Goal: Browse casually

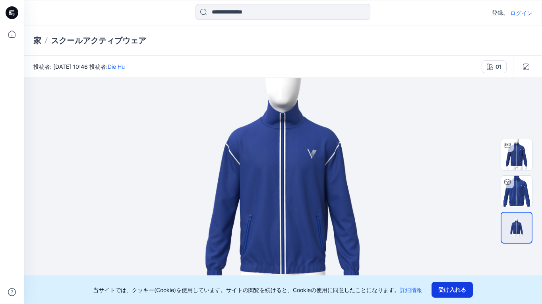
click at [455, 290] on button "受け入れる" at bounding box center [451, 290] width 41 height 16
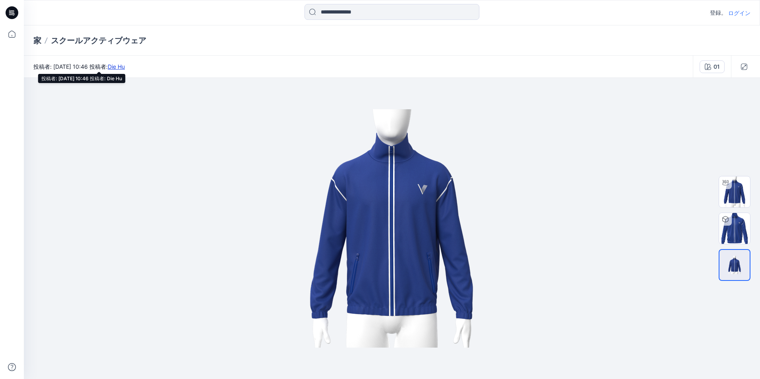
click at [125, 67] on link "Die Hu" at bounding box center [116, 66] width 17 height 7
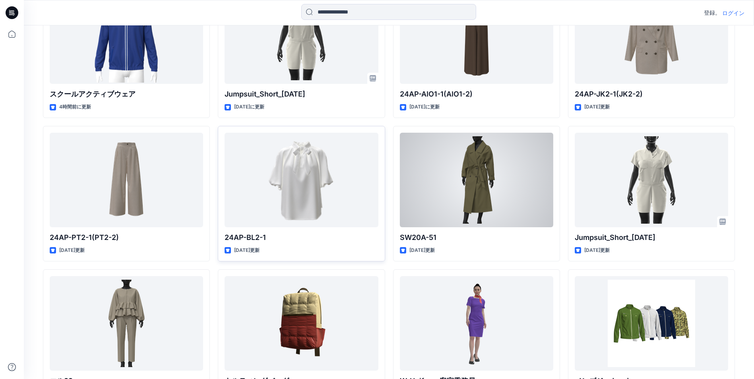
scroll to position [159, 0]
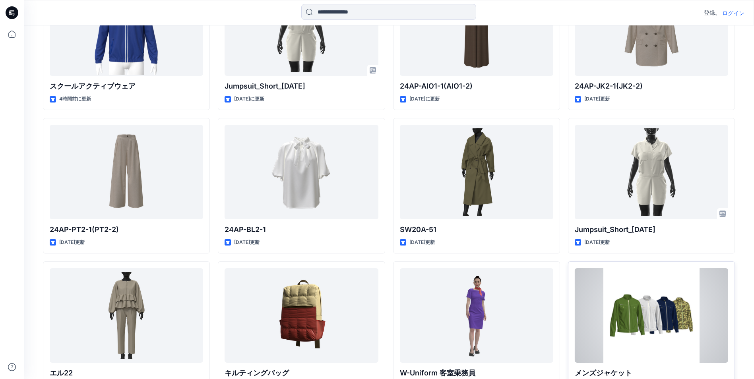
click at [671, 292] on div at bounding box center [650, 315] width 153 height 95
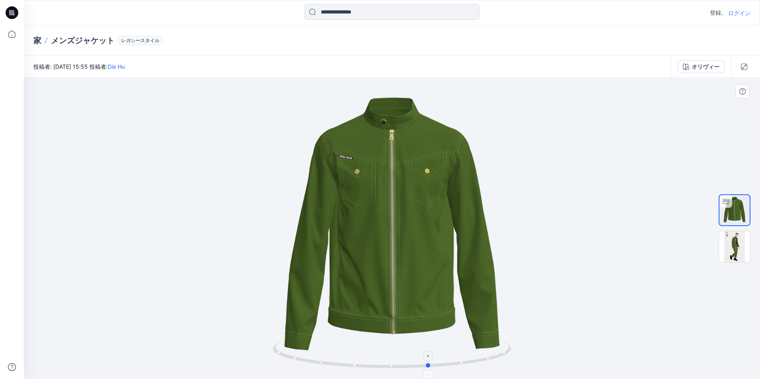
drag, startPoint x: 439, startPoint y: 369, endPoint x: 480, endPoint y: 360, distance: 41.9
click at [480, 360] on icon at bounding box center [393, 355] width 240 height 30
drag, startPoint x: 480, startPoint y: 360, endPoint x: 173, endPoint y: 257, distance: 324.0
click at [173, 257] on div at bounding box center [392, 228] width 736 height 301
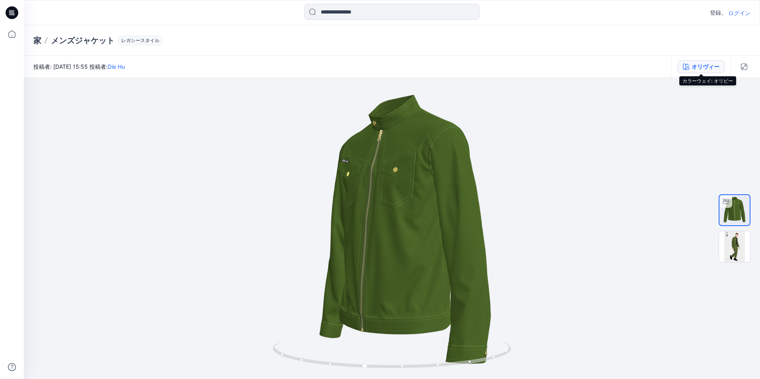
click at [702, 64] on div "オリヴィー" at bounding box center [705, 66] width 28 height 9
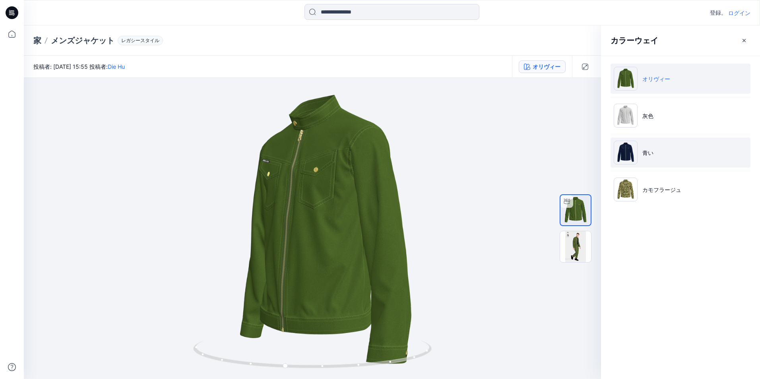
click at [624, 156] on img at bounding box center [625, 153] width 24 height 24
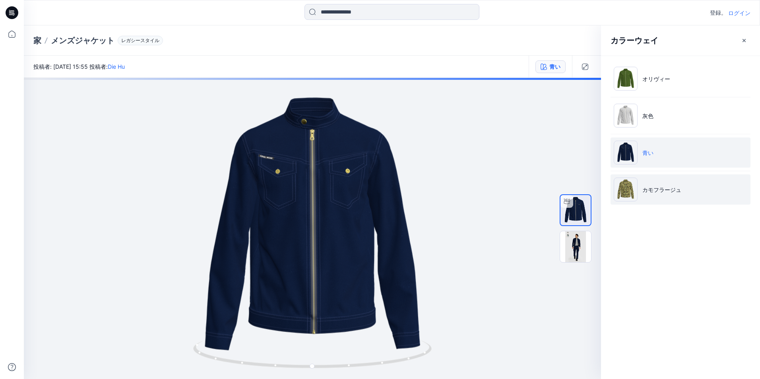
click at [625, 195] on img at bounding box center [625, 190] width 24 height 24
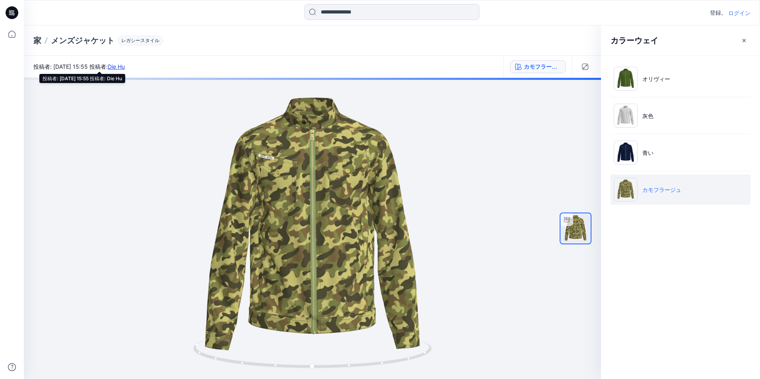
click at [125, 67] on link "Die Hu" at bounding box center [116, 66] width 17 height 7
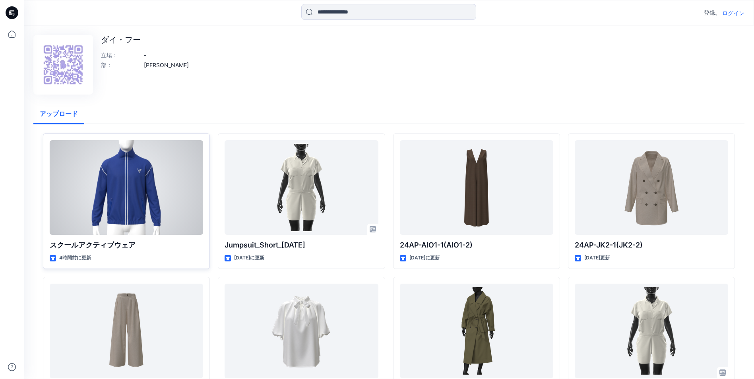
click at [141, 169] on div at bounding box center [126, 187] width 153 height 95
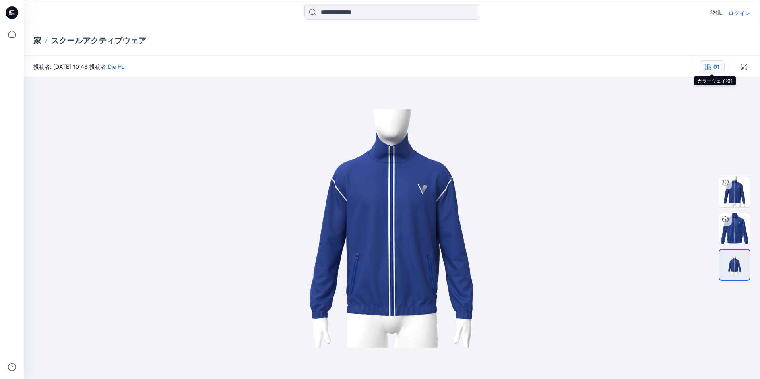
click at [708, 66] on icon "button" at bounding box center [707, 67] width 6 height 6
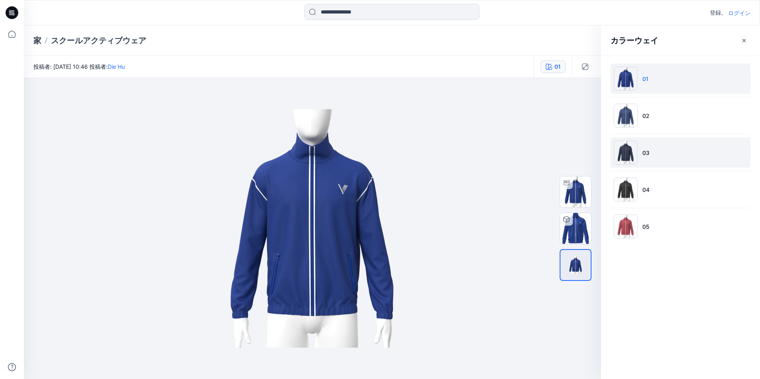
click at [627, 152] on img at bounding box center [625, 153] width 24 height 24
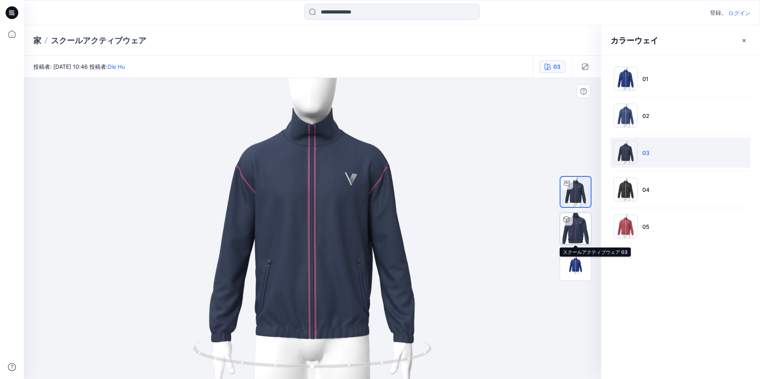
click at [573, 234] on img at bounding box center [575, 228] width 31 height 31
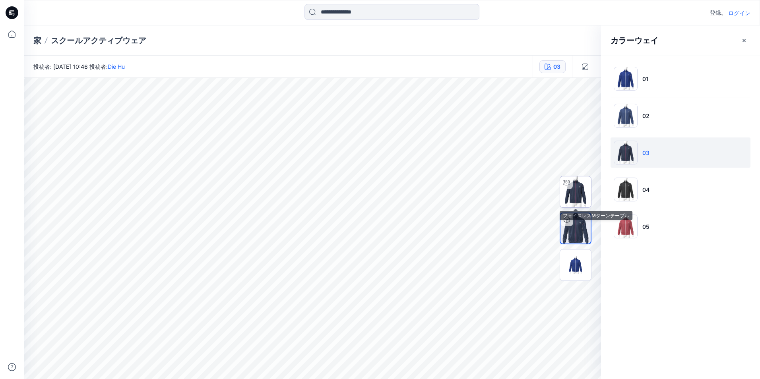
click at [561, 199] on img at bounding box center [575, 191] width 31 height 31
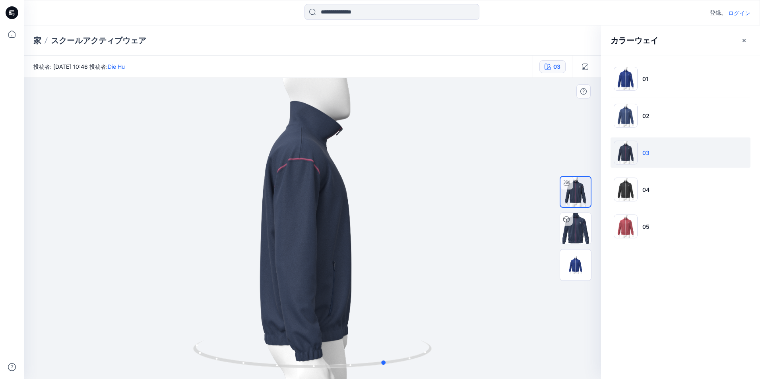
drag, startPoint x: 398, startPoint y: 280, endPoint x: 474, endPoint y: 284, distance: 75.2
click at [474, 284] on div at bounding box center [312, 228] width 577 height 301
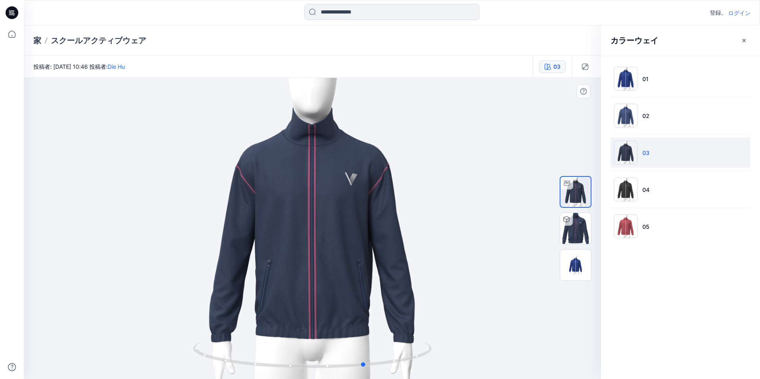
drag, startPoint x: 417, startPoint y: 280, endPoint x: 157, endPoint y: 256, distance: 261.8
click at [157, 256] on div at bounding box center [312, 228] width 577 height 301
drag, startPoint x: 267, startPoint y: 164, endPoint x: 441, endPoint y: 139, distance: 175.5
click at [438, 140] on div at bounding box center [312, 228] width 577 height 301
click at [591, 70] on button "button" at bounding box center [584, 66] width 13 height 13
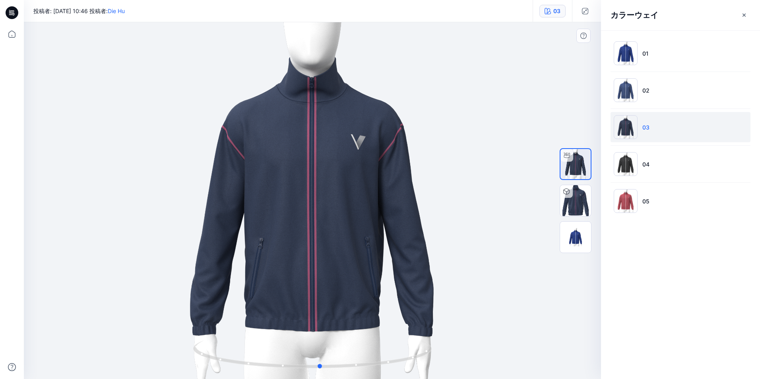
drag, startPoint x: 569, startPoint y: 335, endPoint x: 521, endPoint y: 351, distance: 51.1
click at [521, 351] on div at bounding box center [312, 200] width 577 height 357
drag, startPoint x: 520, startPoint y: 351, endPoint x: 346, endPoint y: 355, distance: 174.5
click at [346, 355] on div at bounding box center [312, 200] width 577 height 357
click at [743, 14] on icon "button" at bounding box center [744, 15] width 6 height 6
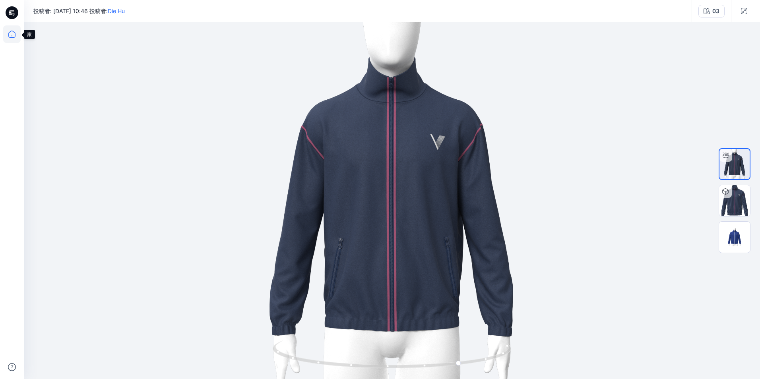
click at [18, 40] on icon at bounding box center [11, 33] width 17 height 17
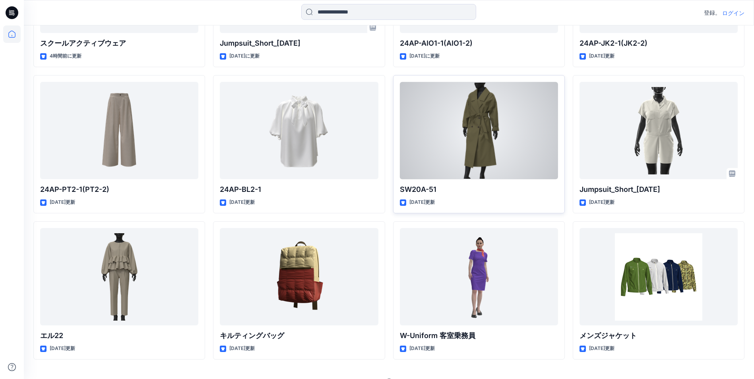
scroll to position [337, 0]
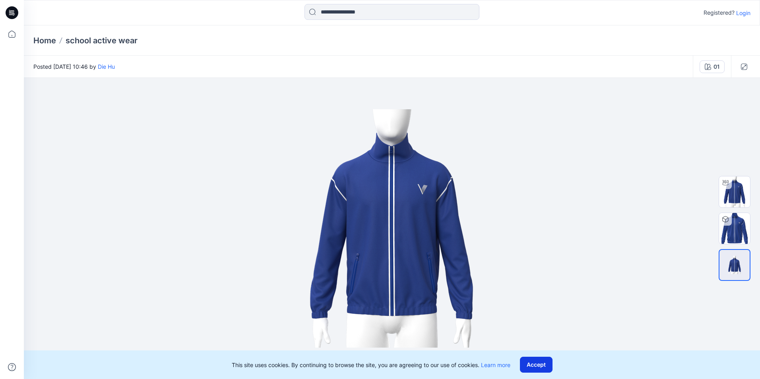
click at [549, 364] on button "Accept" at bounding box center [536, 365] width 33 height 16
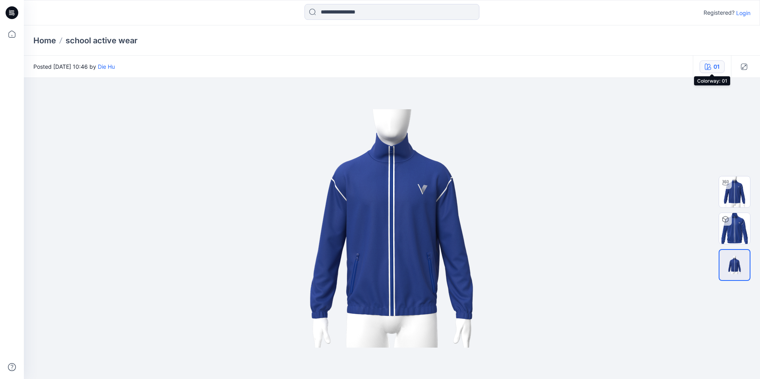
click at [712, 64] on button "01" at bounding box center [711, 66] width 25 height 13
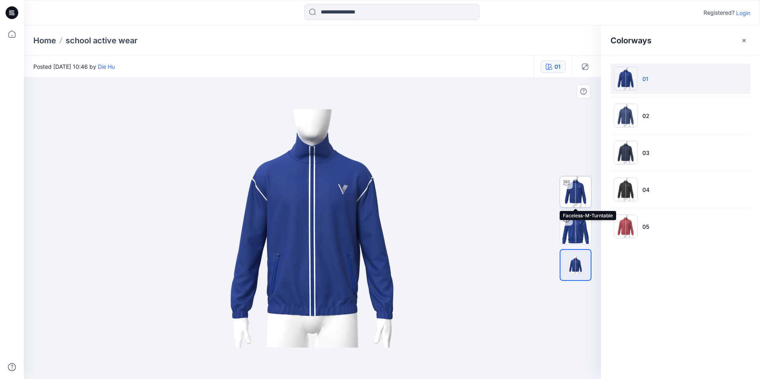
click at [577, 194] on img at bounding box center [575, 191] width 31 height 31
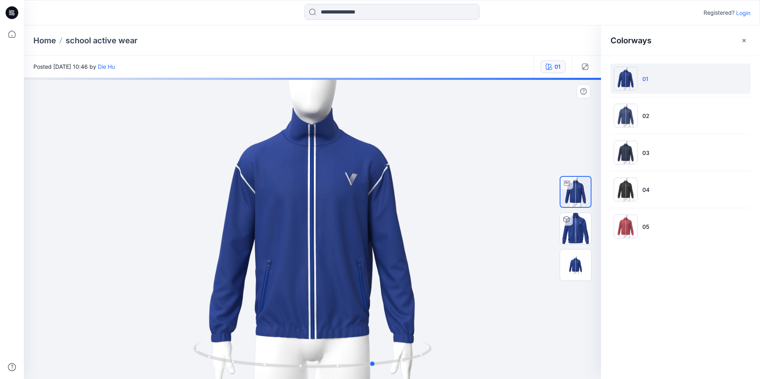
drag, startPoint x: 290, startPoint y: 368, endPoint x: 355, endPoint y: 374, distance: 64.7
click at [355, 374] on div at bounding box center [312, 228] width 577 height 301
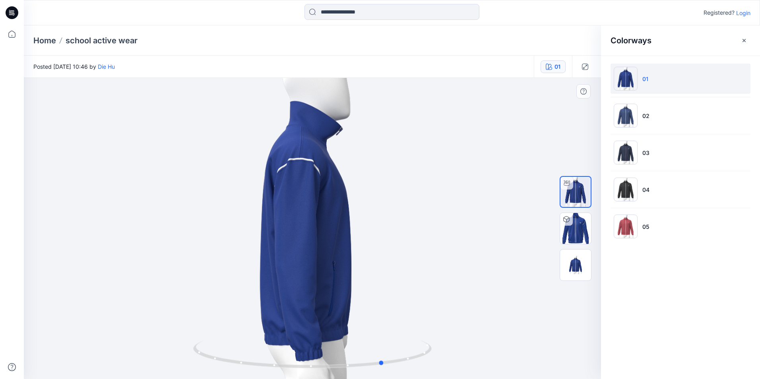
drag, startPoint x: 357, startPoint y: 369, endPoint x: 124, endPoint y: 277, distance: 251.1
click at [124, 277] on div at bounding box center [312, 228] width 577 height 301
click at [580, 235] on img at bounding box center [575, 228] width 31 height 31
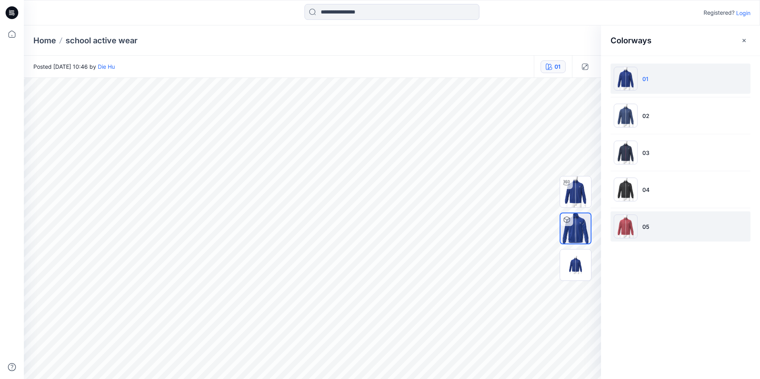
click at [625, 223] on img at bounding box center [625, 227] width 24 height 24
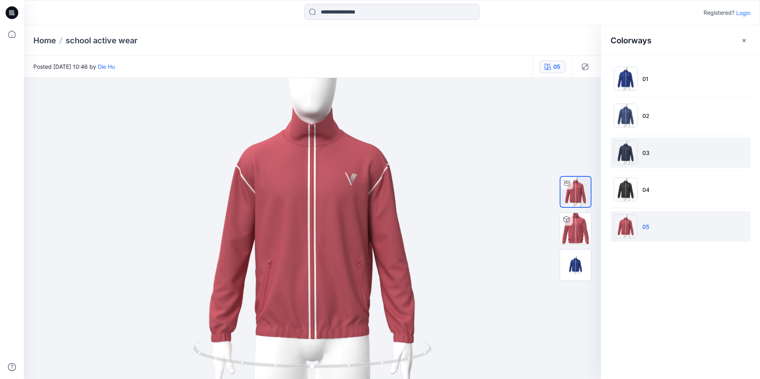
click at [622, 155] on img at bounding box center [625, 153] width 24 height 24
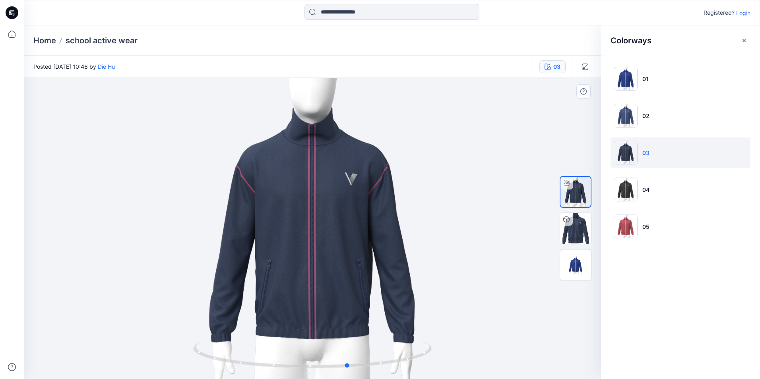
drag, startPoint x: 382, startPoint y: 329, endPoint x: 160, endPoint y: 257, distance: 232.9
click at [160, 257] on div at bounding box center [312, 228] width 577 height 301
drag, startPoint x: 342, startPoint y: 313, endPoint x: 362, endPoint y: 316, distance: 20.1
click at [362, 316] on div at bounding box center [312, 228] width 577 height 301
click at [627, 120] on img at bounding box center [625, 116] width 24 height 24
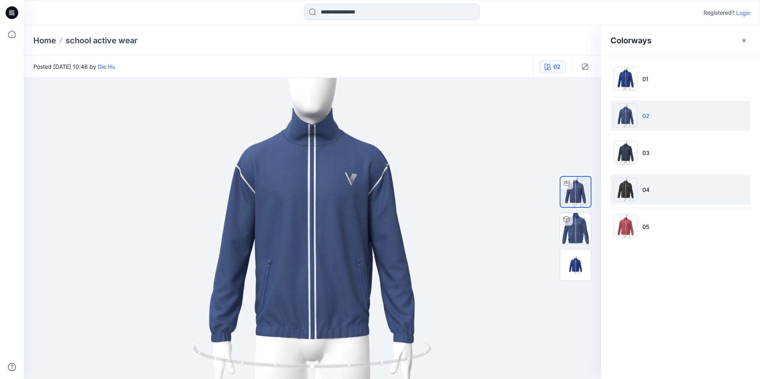
click at [622, 199] on img at bounding box center [625, 190] width 24 height 24
